Goal: Information Seeking & Learning: Learn about a topic

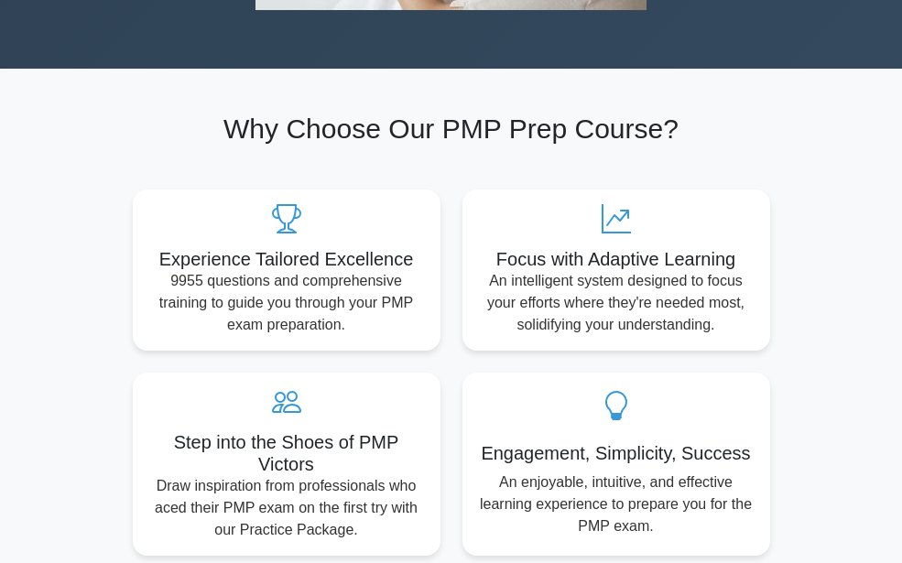
scroll to position [825, 0]
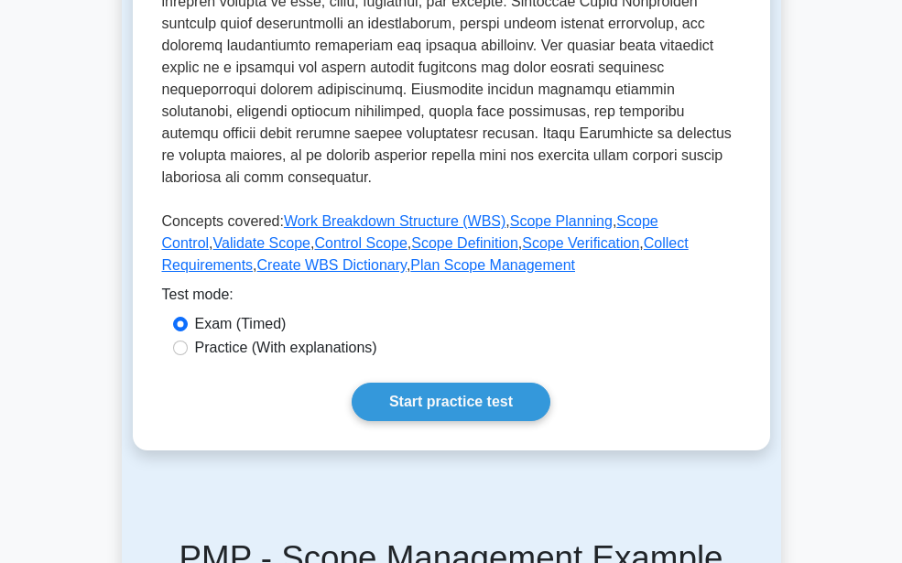
scroll to position [718, 0]
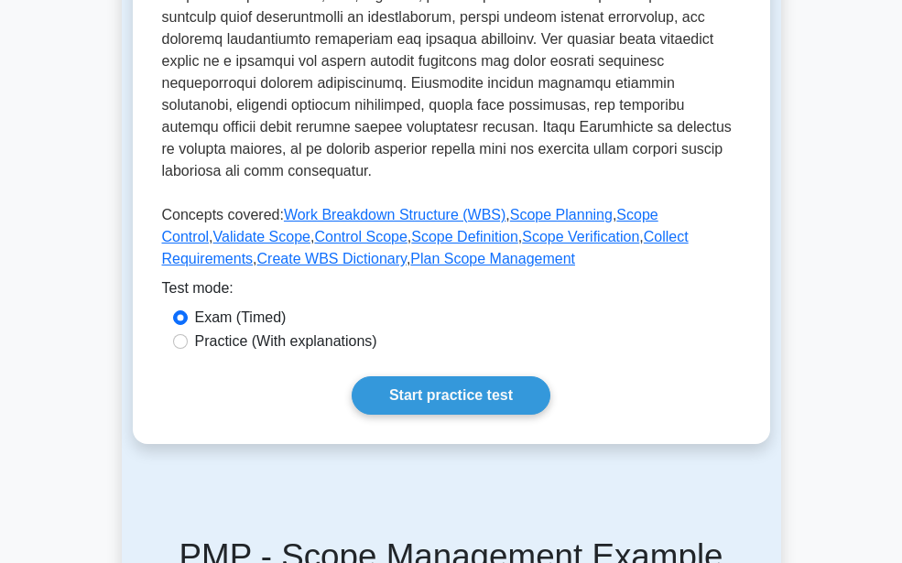
click at [377, 353] on label "Practice (With explanations)" at bounding box center [286, 342] width 182 height 22
click at [188, 349] on input "Practice (With explanations)" at bounding box center [180, 341] width 15 height 15
radio input "true"
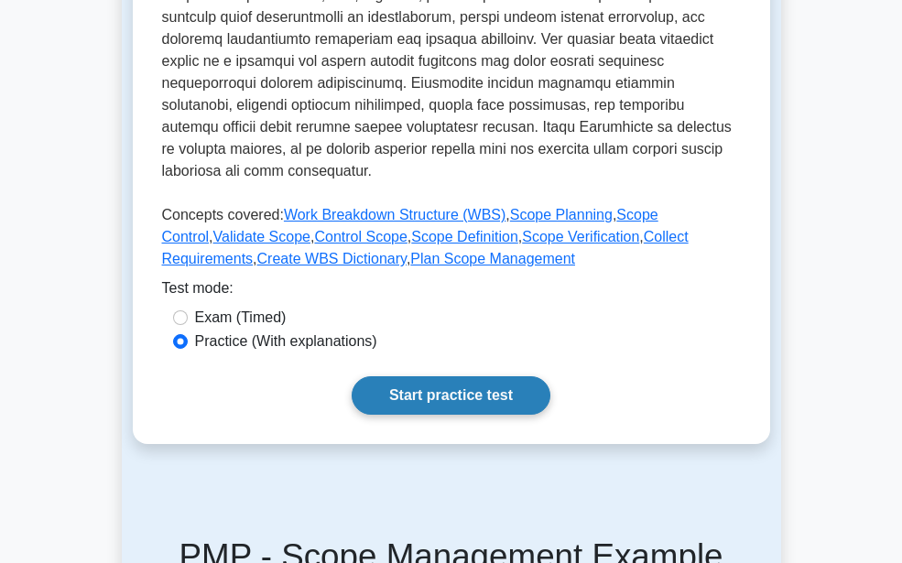
click at [443, 415] on link "Start practice test" at bounding box center [451, 396] width 199 height 38
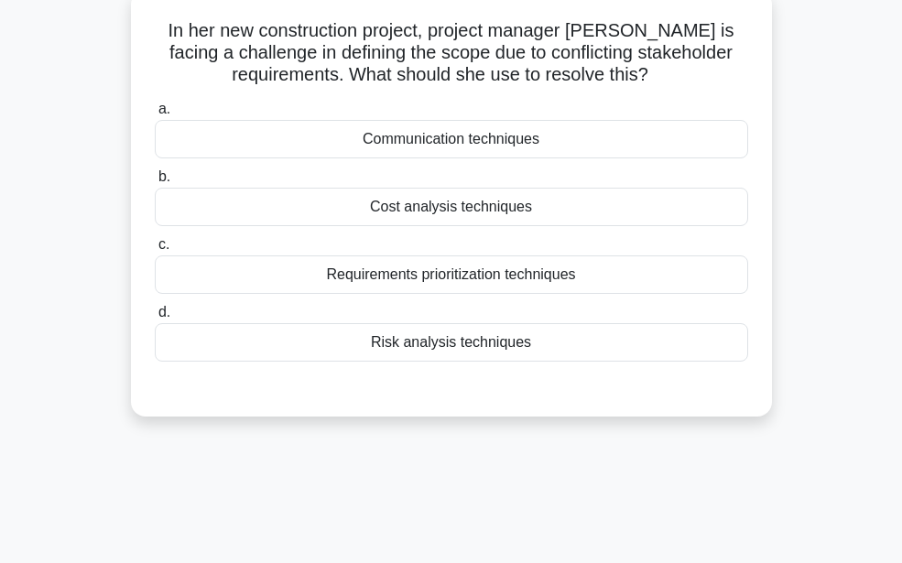
scroll to position [426, 0]
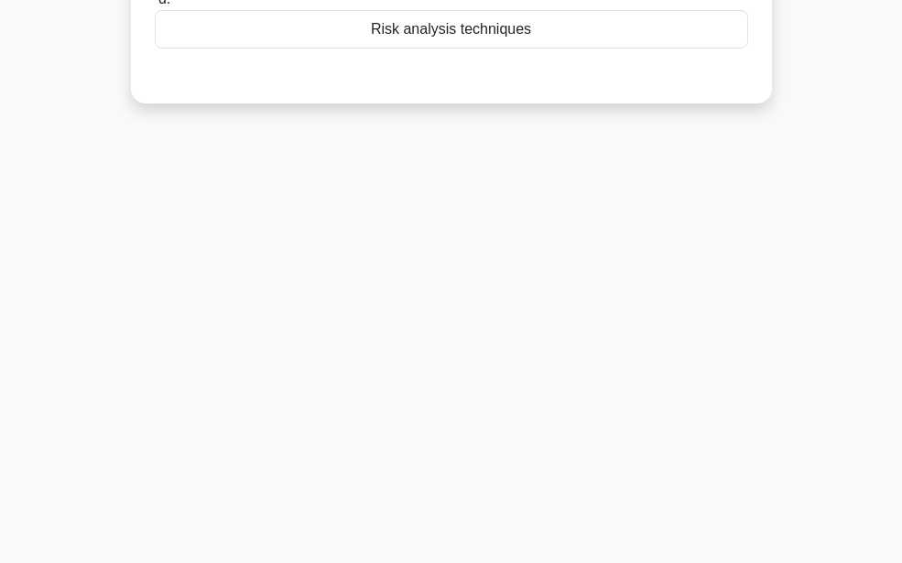
click at [519, 31] on div "Risk analysis techniques" at bounding box center [452, 29] width 594 height 38
click at [155, 5] on input "d. Risk analysis techniques" at bounding box center [155, 0] width 0 height 12
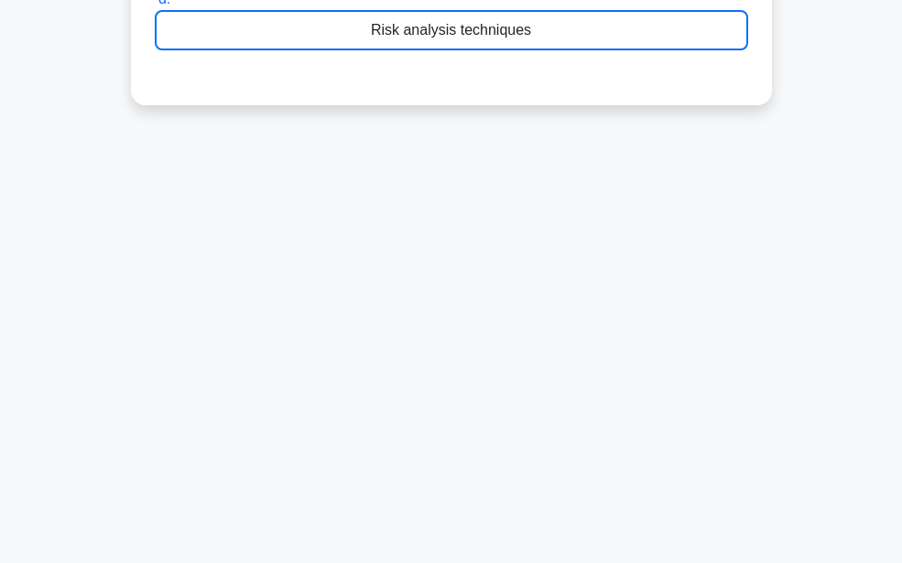
scroll to position [422, 0]
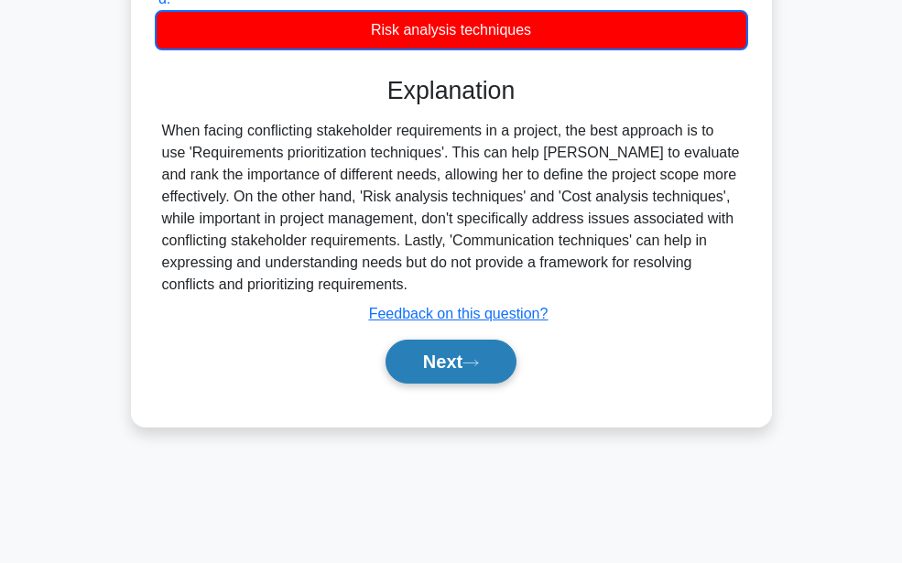
click at [447, 369] on button "Next" at bounding box center [451, 362] width 131 height 44
